Goal: Task Accomplishment & Management: Manage account settings

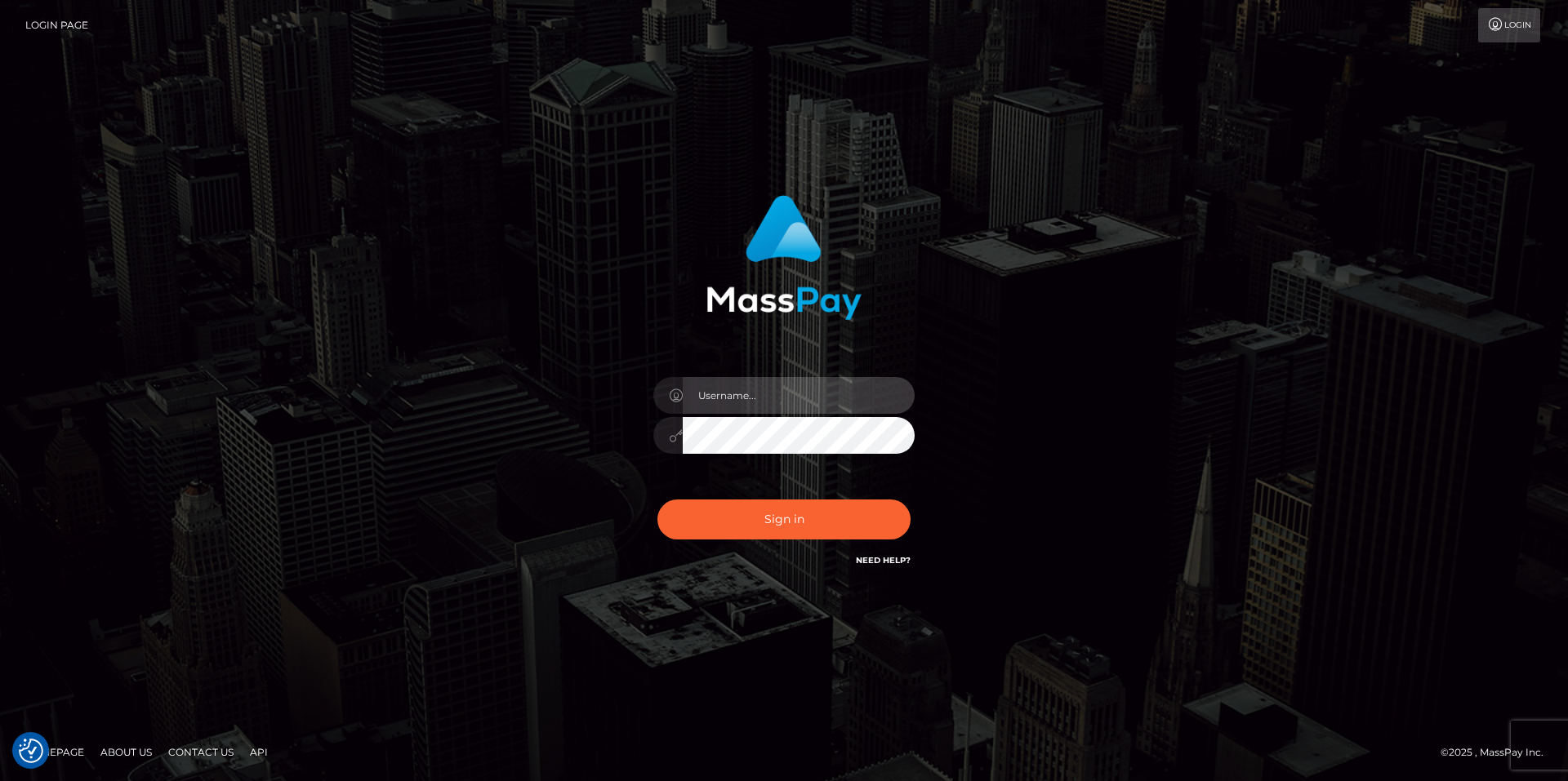
click at [738, 399] on input "text" at bounding box center [799, 395] width 232 height 36
click at [0, 780] on com-1password-button at bounding box center [0, 781] width 0 height 0
type input "smiley.throne"
click at [736, 408] on input "text" at bounding box center [799, 395] width 232 height 36
type input "smiley.throne"
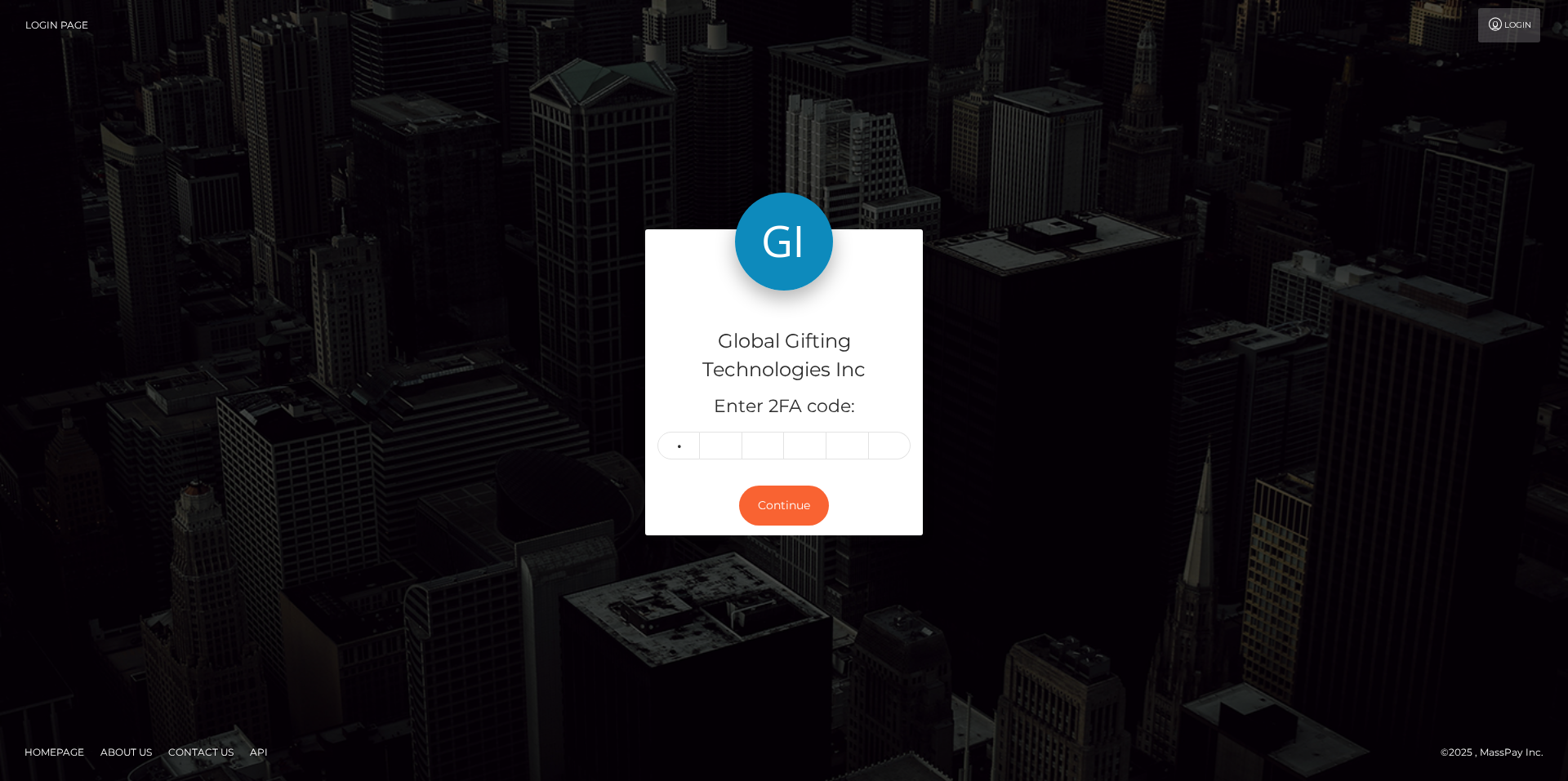
type input "5"
type input "2"
type input "3"
type input "5"
type input "2"
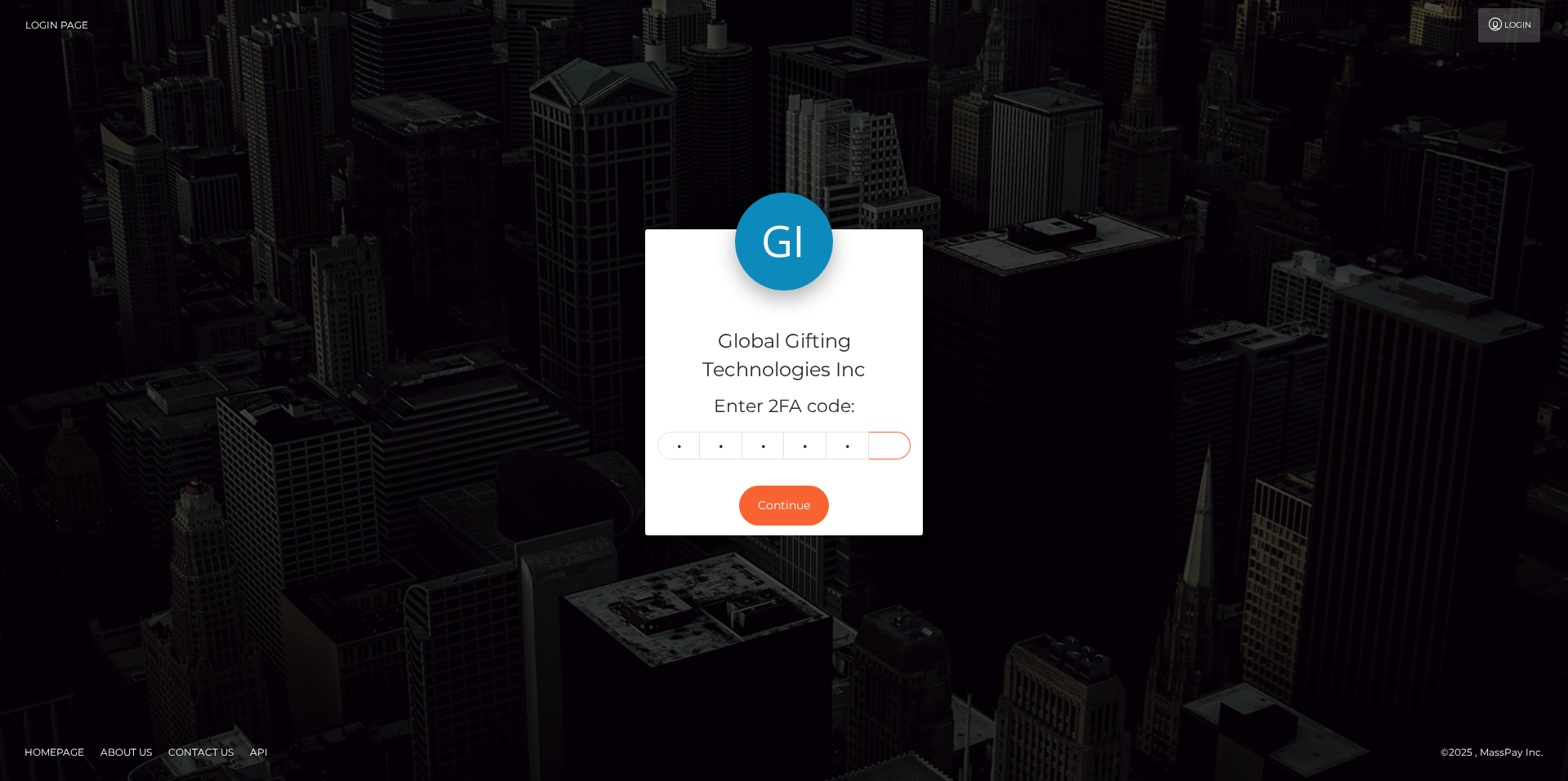
type input "1"
